Goal: Transaction & Acquisition: Purchase product/service

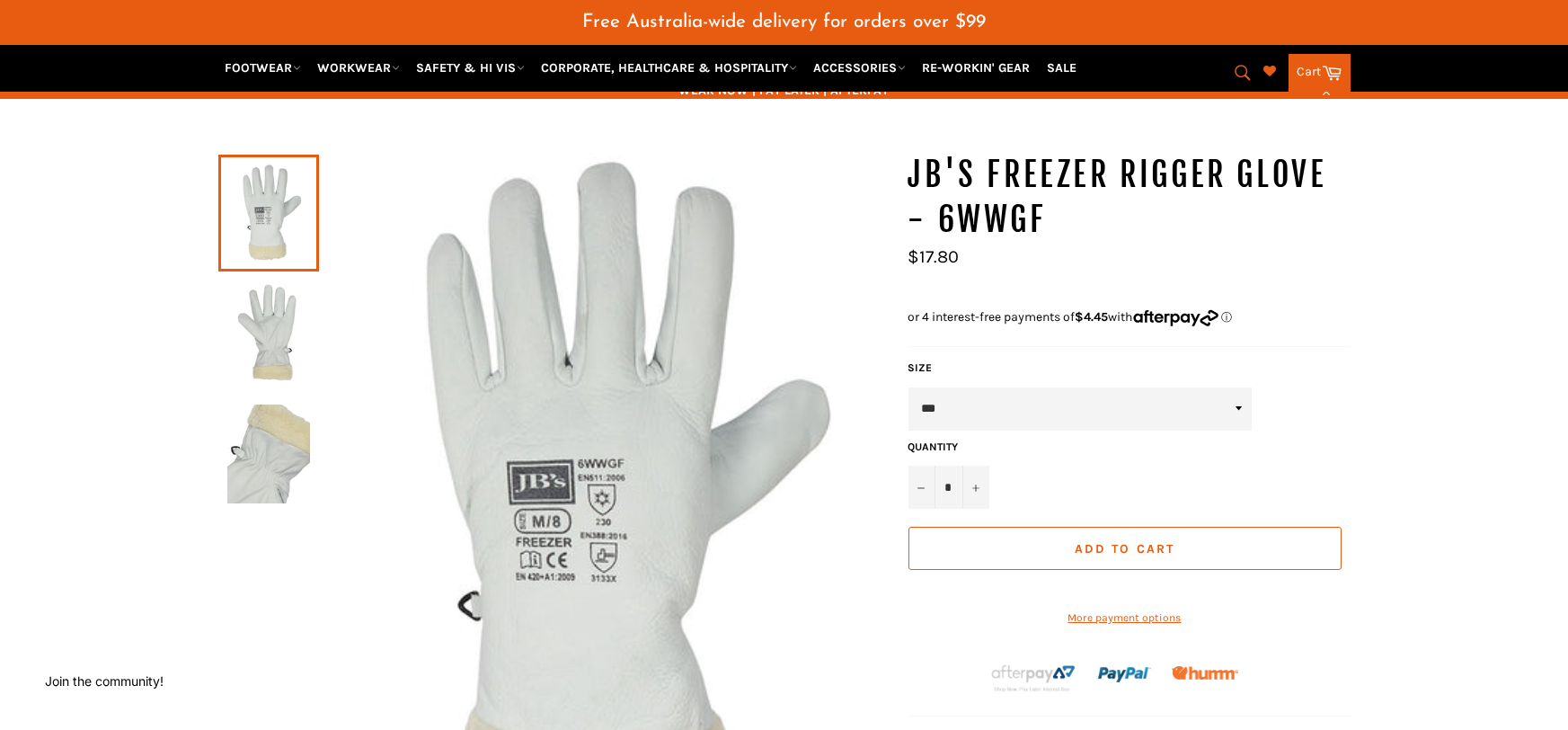
scroll to position [98, 0]
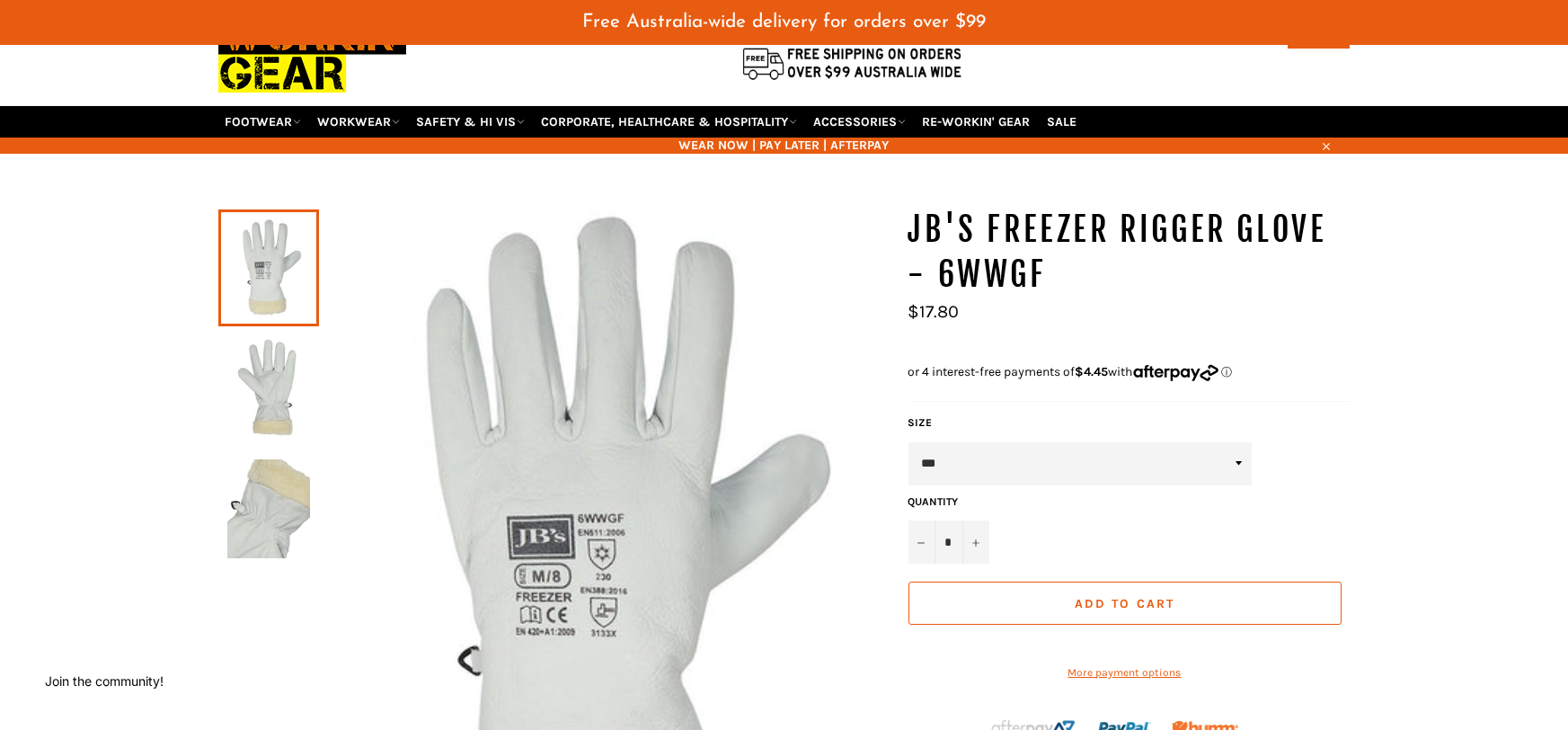
click at [252, 358] on img at bounding box center [269, 388] width 83 height 98
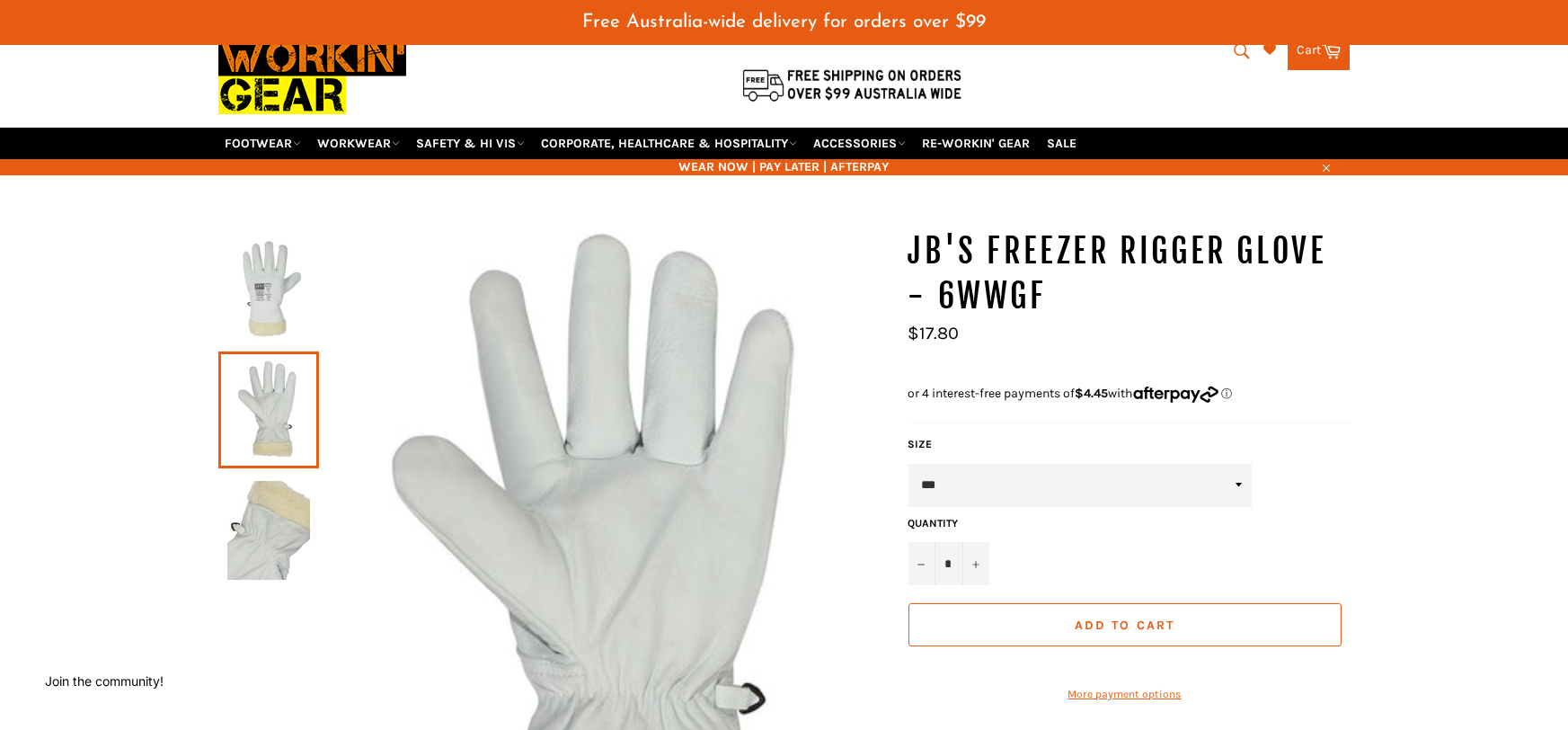
scroll to position [0, 0]
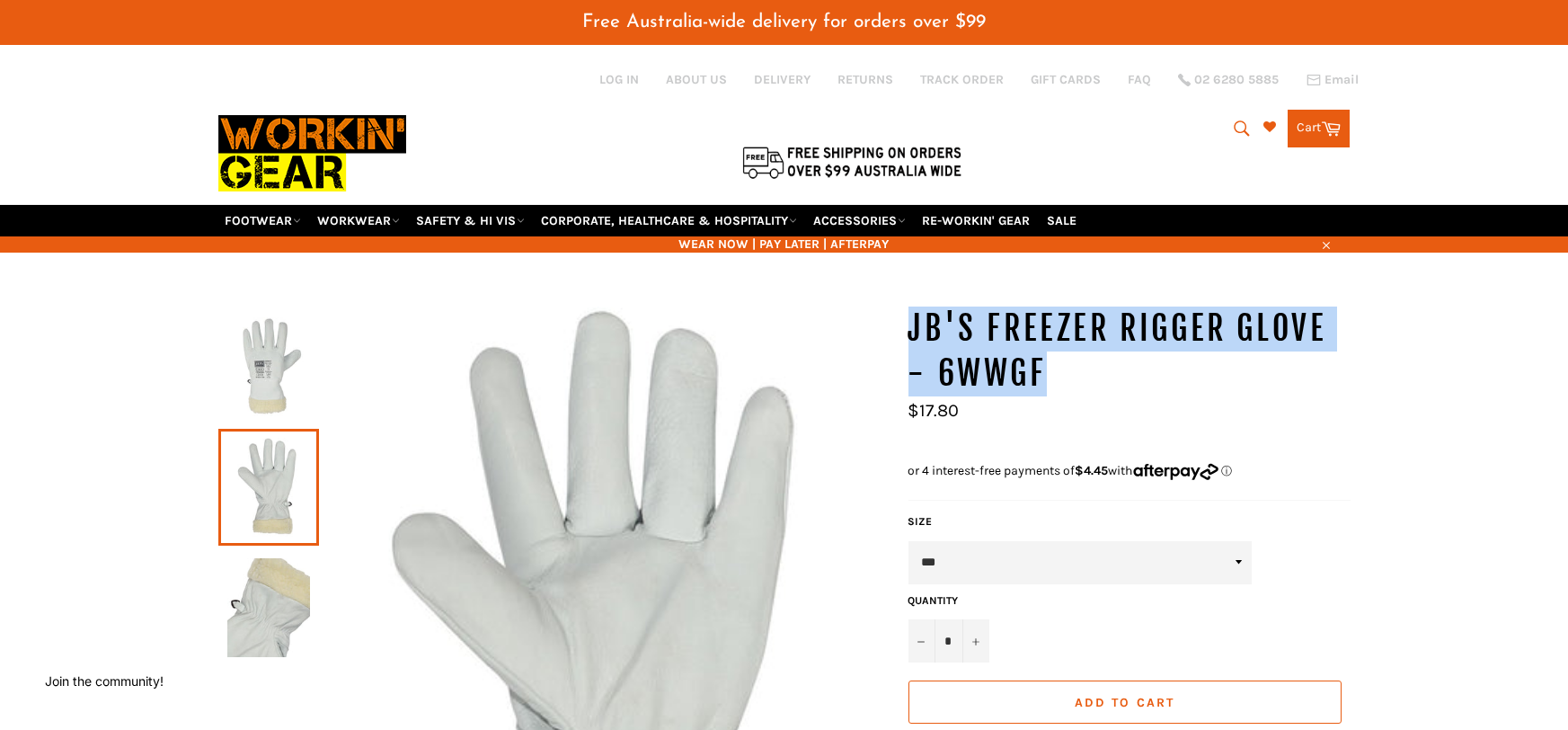
drag, startPoint x: 1043, startPoint y: 344, endPoint x: 925, endPoint y: 305, distance: 124.3
click at [908, 306] on h1 "JB's Freezer Rigger Glove - 6WWGF" at bounding box center [1129, 350] width 442 height 89
copy h1 "JB's Freezer Rigger Glove - 6WWGF"
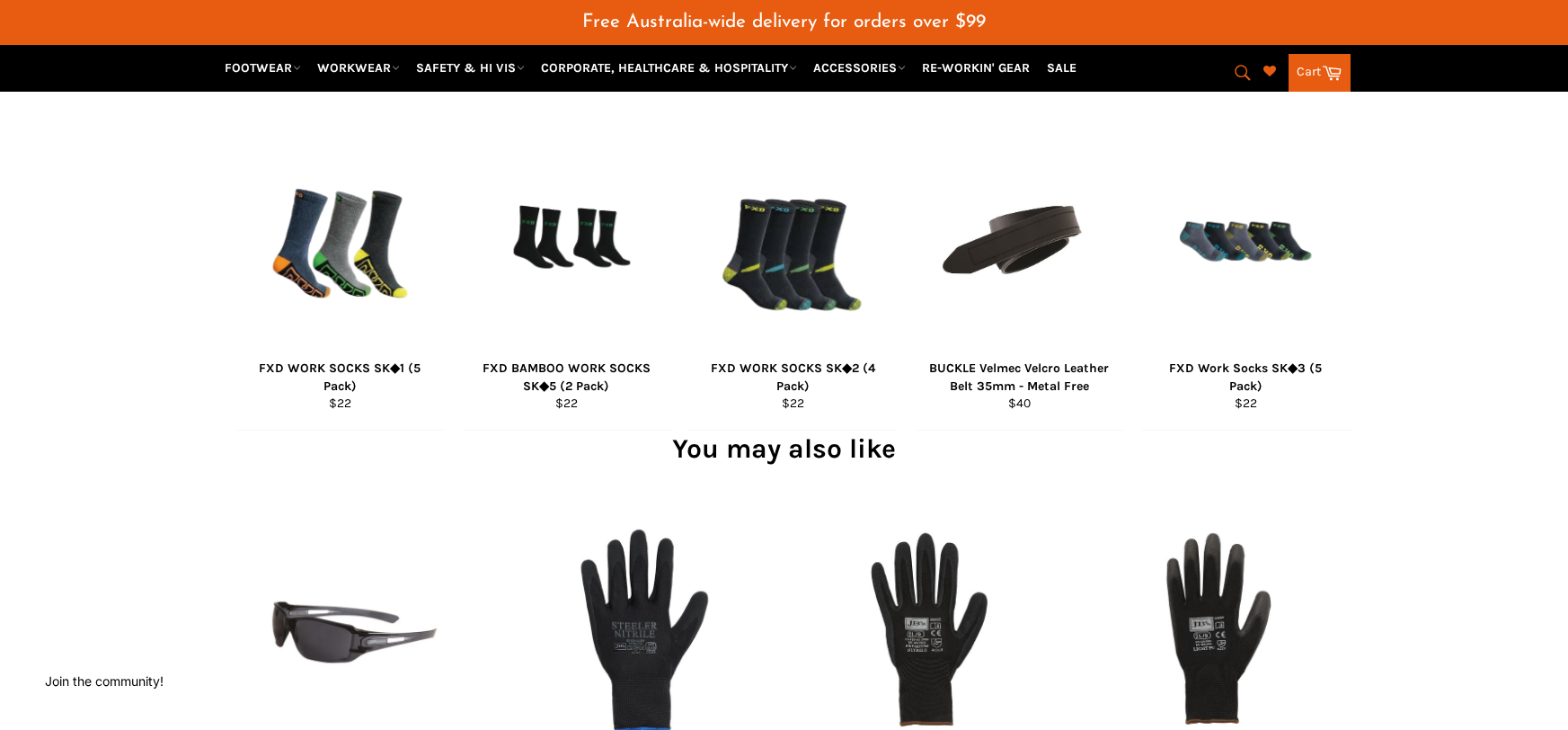
scroll to position [1444, 0]
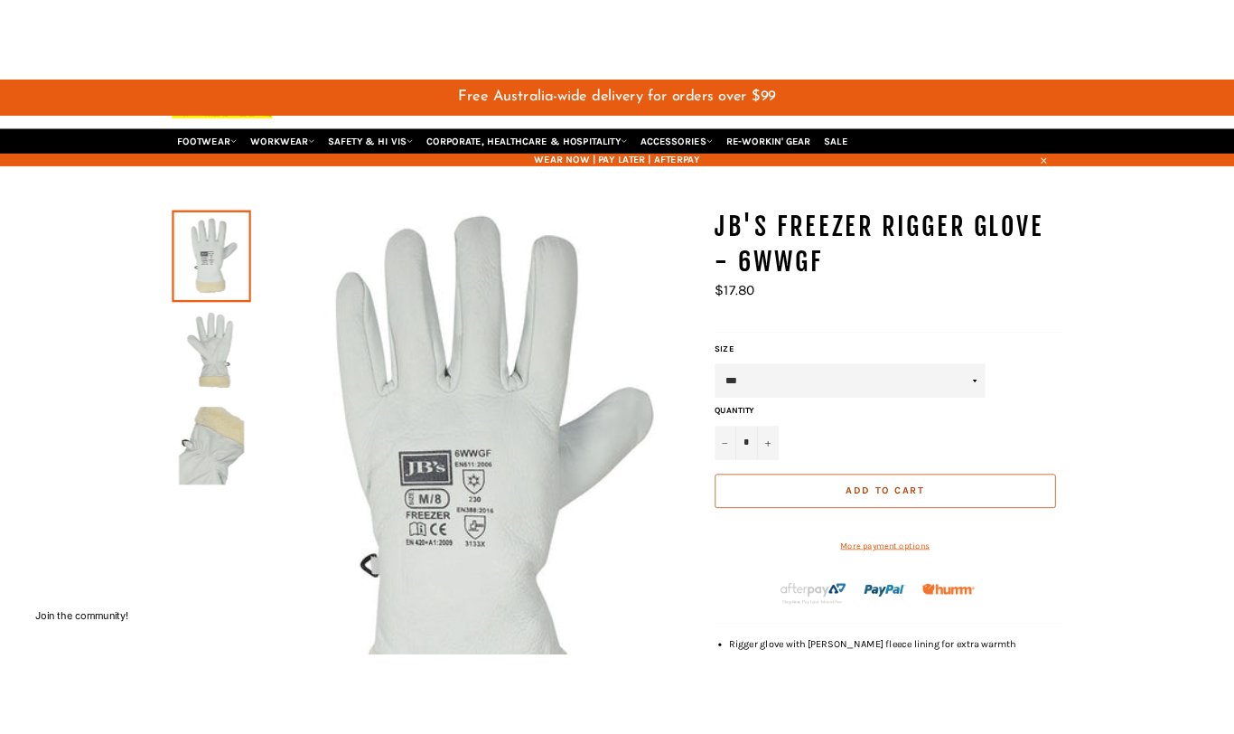
scroll to position [97, 0]
